Goal: Transaction & Acquisition: Purchase product/service

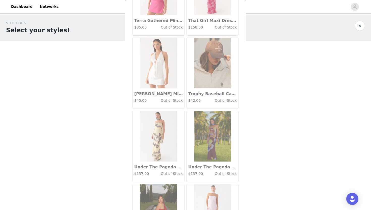
scroll to position [26201, 0]
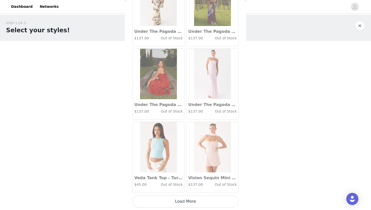
click at [167, 206] on button "Load More" at bounding box center [186, 202] width 106 height 12
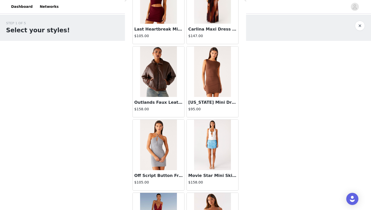
scroll to position [26933, 0]
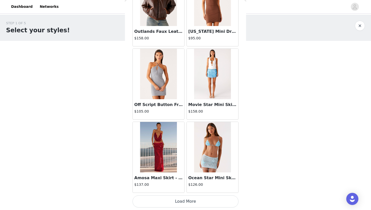
click at [170, 204] on button "Load More" at bounding box center [186, 202] width 106 height 12
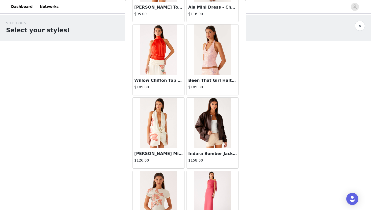
scroll to position [27666, 0]
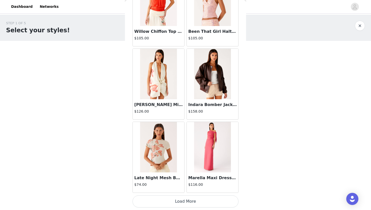
click at [180, 202] on button "Load More" at bounding box center [186, 202] width 106 height 12
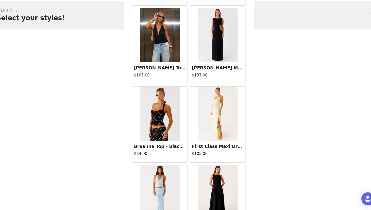
scroll to position [18686, 0]
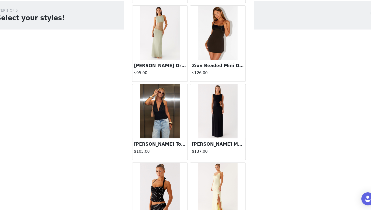
click at [159, 87] on div "[PERSON_NAME] Dress - Sage $95.00" at bounding box center [159, 79] width 52 height 20
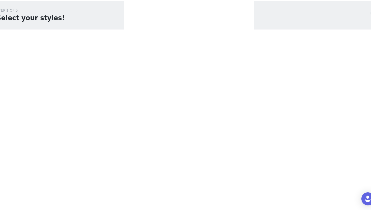
scroll to position [0, 0]
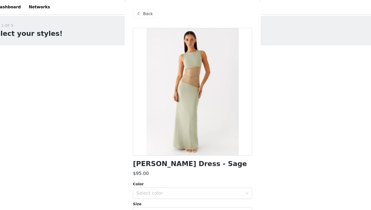
click at [144, 14] on span "Back" at bounding box center [146, 12] width 9 height 5
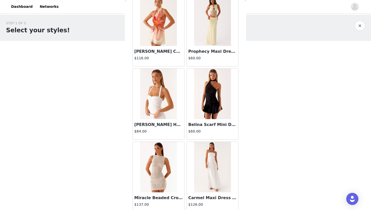
scroll to position [4790, 0]
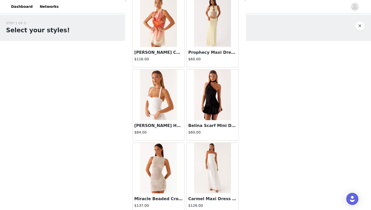
click at [152, 106] on img at bounding box center [158, 95] width 37 height 51
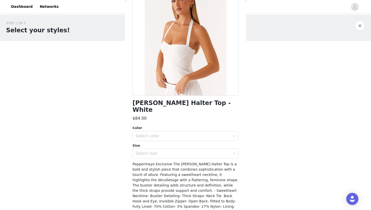
scroll to position [72, 0]
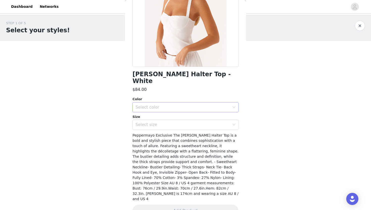
click at [156, 105] on div "Select color" at bounding box center [183, 107] width 94 height 5
click at [157, 110] on li "White" at bounding box center [186, 112] width 106 height 8
click at [154, 122] on div "Select size" at bounding box center [183, 124] width 94 height 5
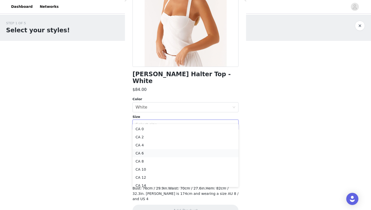
click at [147, 151] on li "CA 6" at bounding box center [186, 153] width 106 height 8
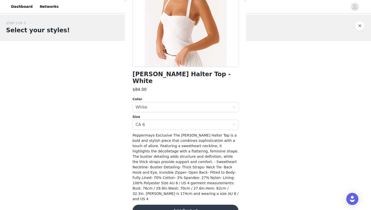
drag, startPoint x: 155, startPoint y: 197, endPoint x: 156, endPoint y: 165, distance: 31.6
click at [155, 182] on div "[PERSON_NAME] Halter Top - White $84.00 Color Select color White Size Select si…" at bounding box center [186, 88] width 106 height 270
click at [156, 205] on button "Add Product" at bounding box center [186, 211] width 106 height 12
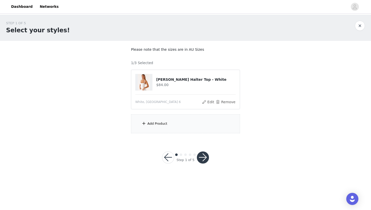
click at [176, 132] on div "Add Product" at bounding box center [185, 123] width 109 height 19
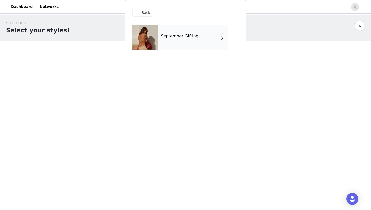
click at [182, 51] on div "September Gifting" at bounding box center [186, 41] width 106 height 33
click at [183, 43] on div "September Gifting" at bounding box center [193, 37] width 70 height 25
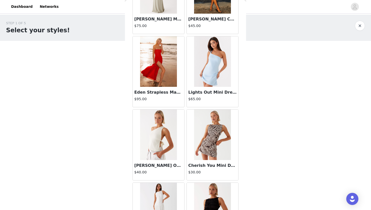
scroll to position [563, 0]
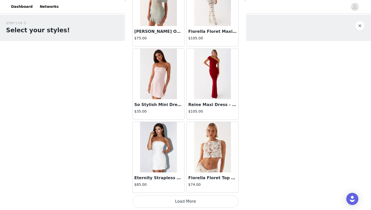
click at [156, 199] on button "Load More" at bounding box center [186, 202] width 106 height 12
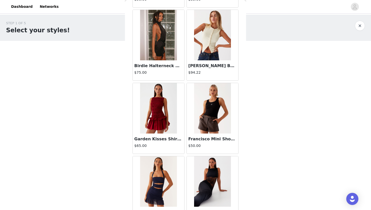
scroll to position [1295, 0]
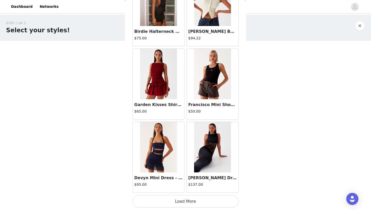
click at [160, 202] on button "Load More" at bounding box center [186, 202] width 106 height 12
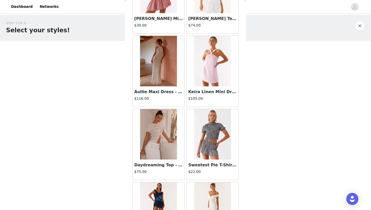
scroll to position [2028, 0]
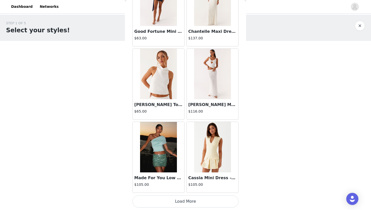
click at [163, 205] on button "Load More" at bounding box center [186, 202] width 106 height 12
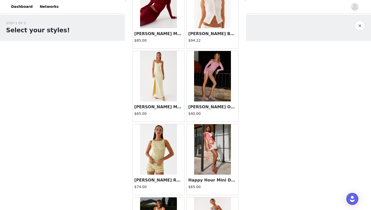
scroll to position [2760, 0]
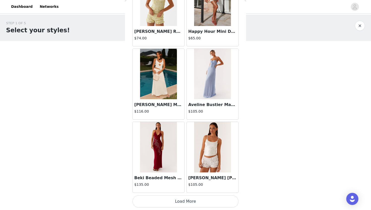
click at [165, 203] on button "Load More" at bounding box center [186, 202] width 106 height 12
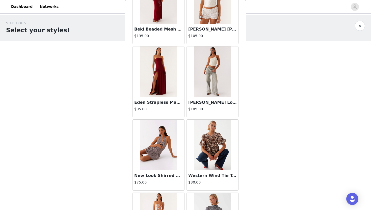
scroll to position [2911, 0]
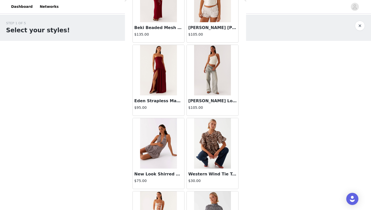
click at [203, 75] on img at bounding box center [212, 70] width 37 height 51
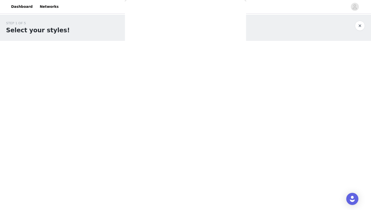
scroll to position [0, 0]
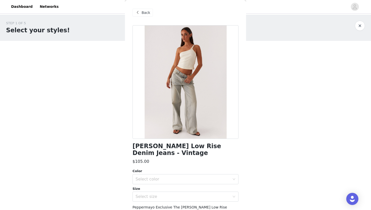
click at [142, 17] on div "Back" at bounding box center [186, 12] width 106 height 25
click at [141, 10] on div "Back" at bounding box center [143, 13] width 20 height 8
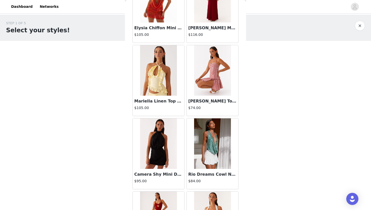
scroll to position [3493, 0]
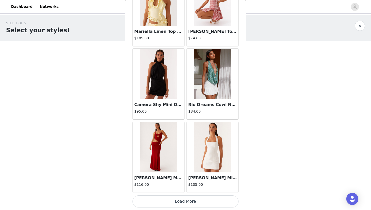
click at [217, 201] on button "Load More" at bounding box center [186, 202] width 106 height 12
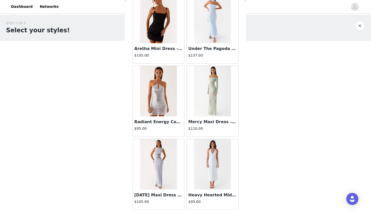
scroll to position [4225, 0]
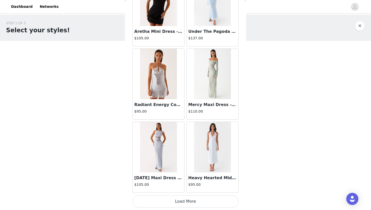
click at [212, 199] on button "Load More" at bounding box center [186, 202] width 106 height 12
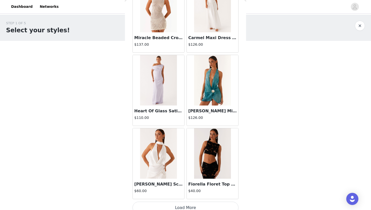
scroll to position [4958, 0]
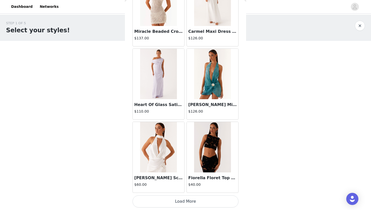
click at [201, 199] on button "Load More" at bounding box center [186, 202] width 106 height 12
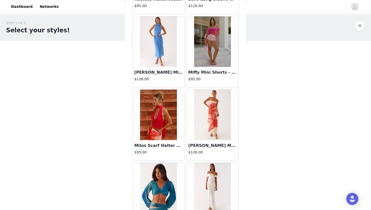
scroll to position [5690, 0]
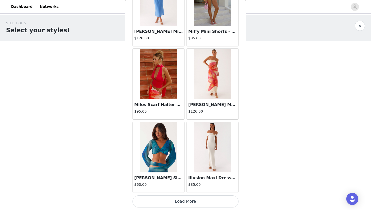
click at [194, 203] on button "Load More" at bounding box center [186, 202] width 106 height 12
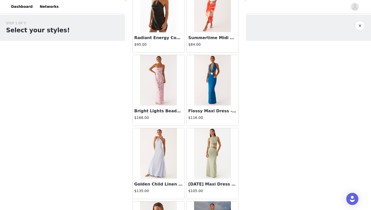
scroll to position [6423, 0]
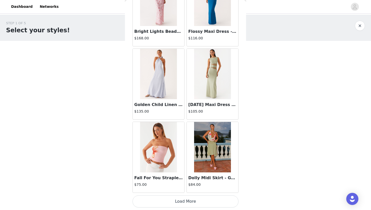
click at [196, 204] on button "Load More" at bounding box center [186, 202] width 106 height 12
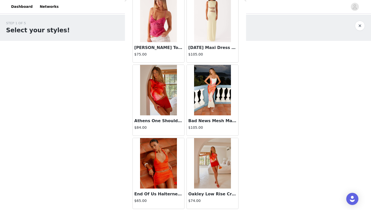
scroll to position [7155, 0]
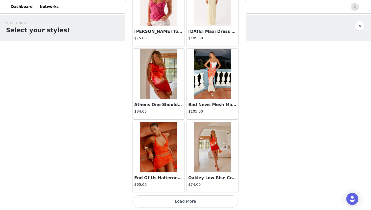
click at [188, 205] on button "Load More" at bounding box center [186, 202] width 106 height 12
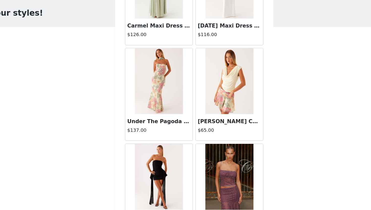
scroll to position [7888, 0]
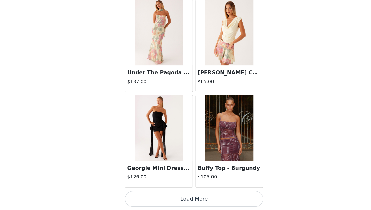
click at [210, 201] on button "Load More" at bounding box center [186, 202] width 106 height 12
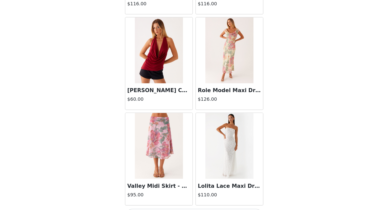
scroll to position [8620, 0]
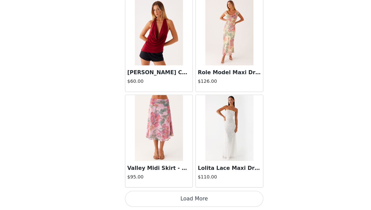
click at [211, 200] on button "Load More" at bounding box center [186, 202] width 106 height 12
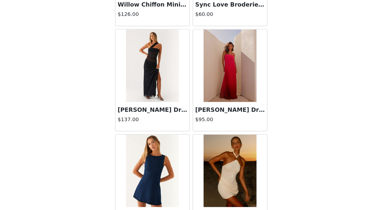
scroll to position [9353, 0]
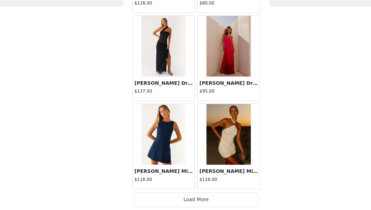
click at [223, 201] on button "Load More" at bounding box center [186, 202] width 106 height 12
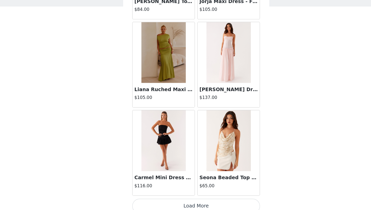
scroll to position [10085, 0]
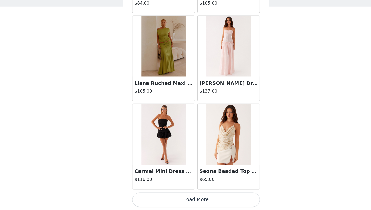
click at [206, 201] on button "Load More" at bounding box center [186, 202] width 106 height 12
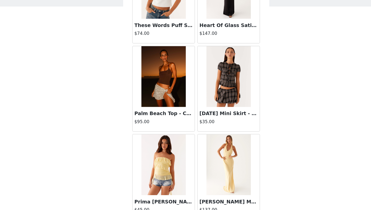
scroll to position [10818, 0]
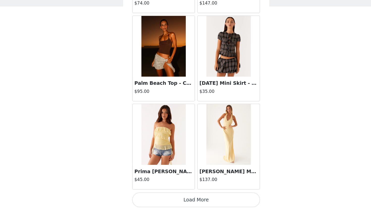
click at [205, 198] on button "Load More" at bounding box center [186, 202] width 106 height 12
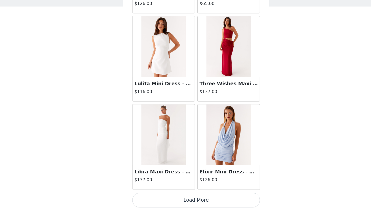
scroll to position [11551, 0]
click at [201, 199] on button "Load More" at bounding box center [186, 202] width 106 height 12
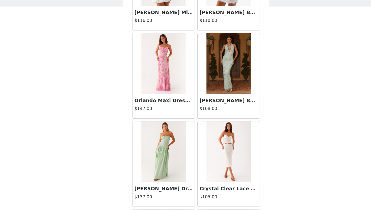
scroll to position [12198, 0]
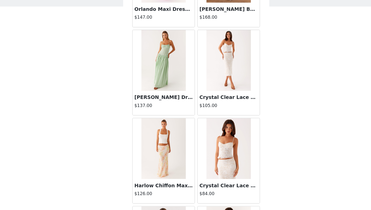
click at [211, 170] on img at bounding box center [212, 159] width 37 height 51
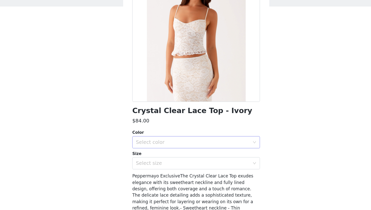
scroll to position [0, 0]
